Goal: Transaction & Acquisition: Purchase product/service

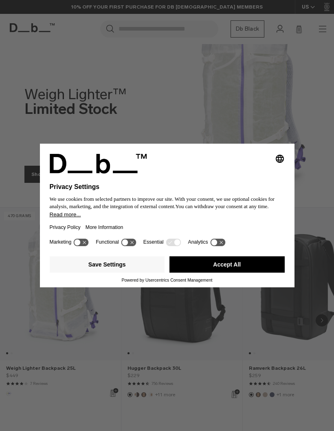
click at [205, 272] on button "Accept All" at bounding box center [227, 264] width 115 height 16
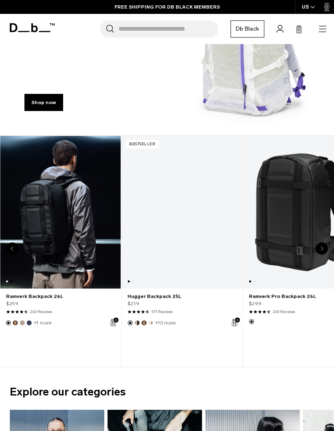
scroll to position [0, 121]
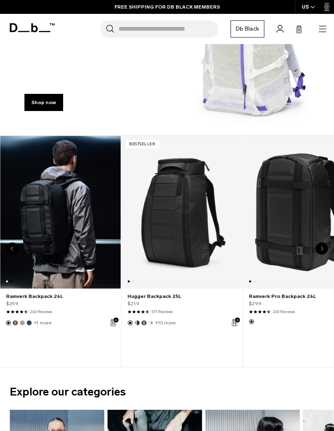
click at [164, 196] on link "Hugger Backpack 25L" at bounding box center [181, 212] width 121 height 152
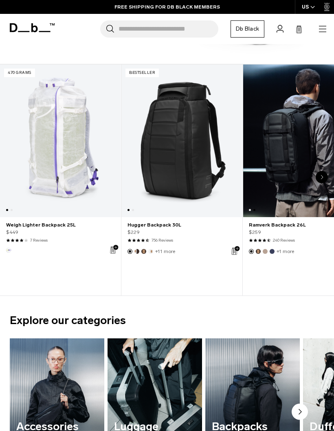
scroll to position [148, 0]
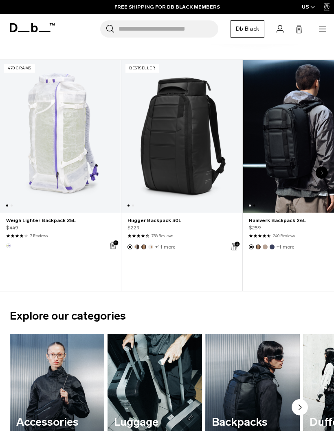
click at [173, 155] on link "Hugger Backpack 30L" at bounding box center [181, 136] width 121 height 152
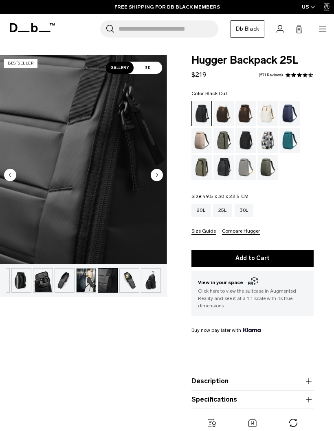
scroll to position [0, 4]
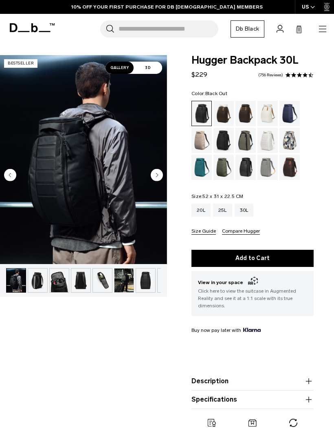
scroll to position [0, 4]
